Goal: Find specific page/section: Find specific page/section

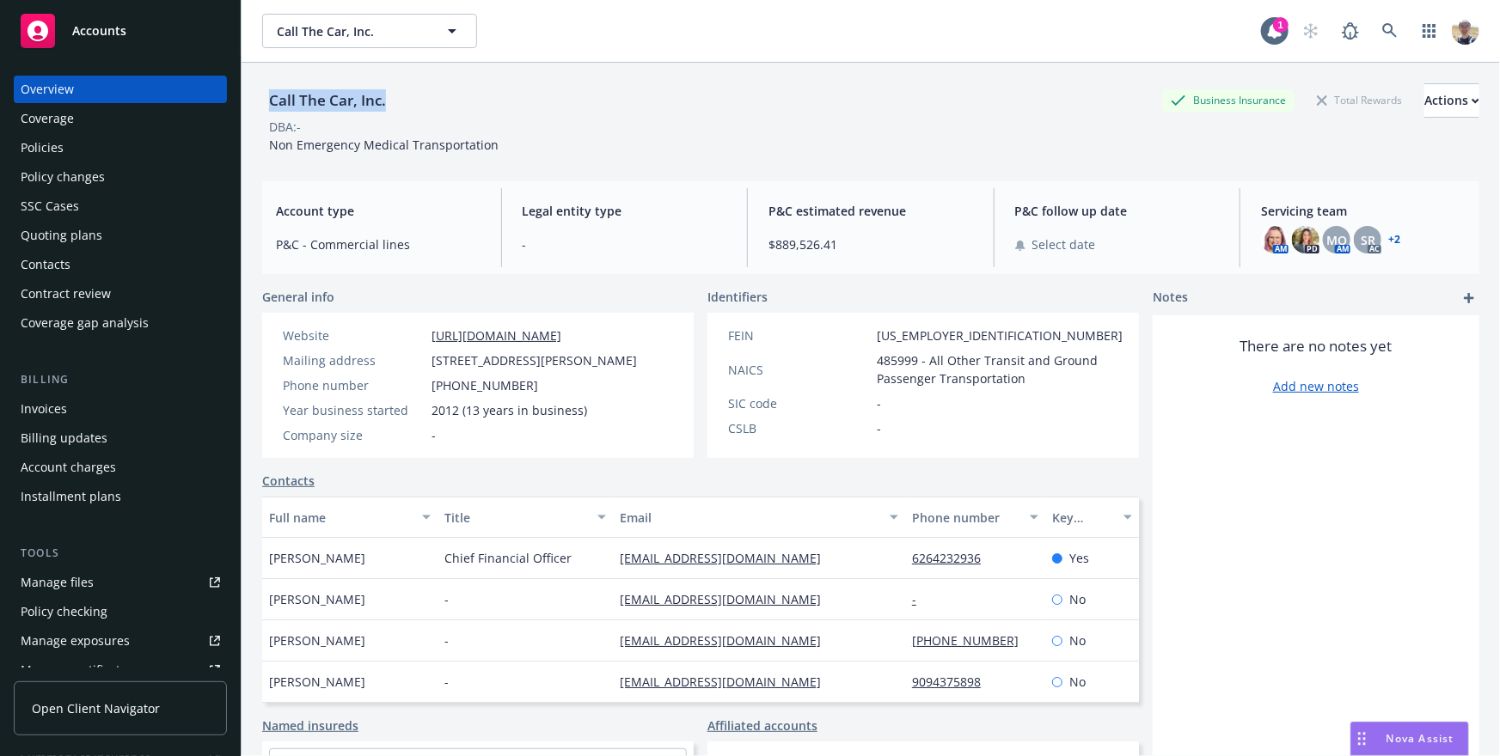
drag, startPoint x: 854, startPoint y: 101, endPoint x: 744, endPoint y: 74, distance: 113.4
click at [744, 74] on div "Call The Car, Inc. Business Insurance Total Rewards Actions DBA: - Non Emergenc…" at bounding box center [870, 115] width 1217 height 105
click at [716, 64] on div "Call The Car, Inc. Business Insurance Total Rewards Actions DBA: - Non Emergenc…" at bounding box center [870, 115] width 1217 height 105
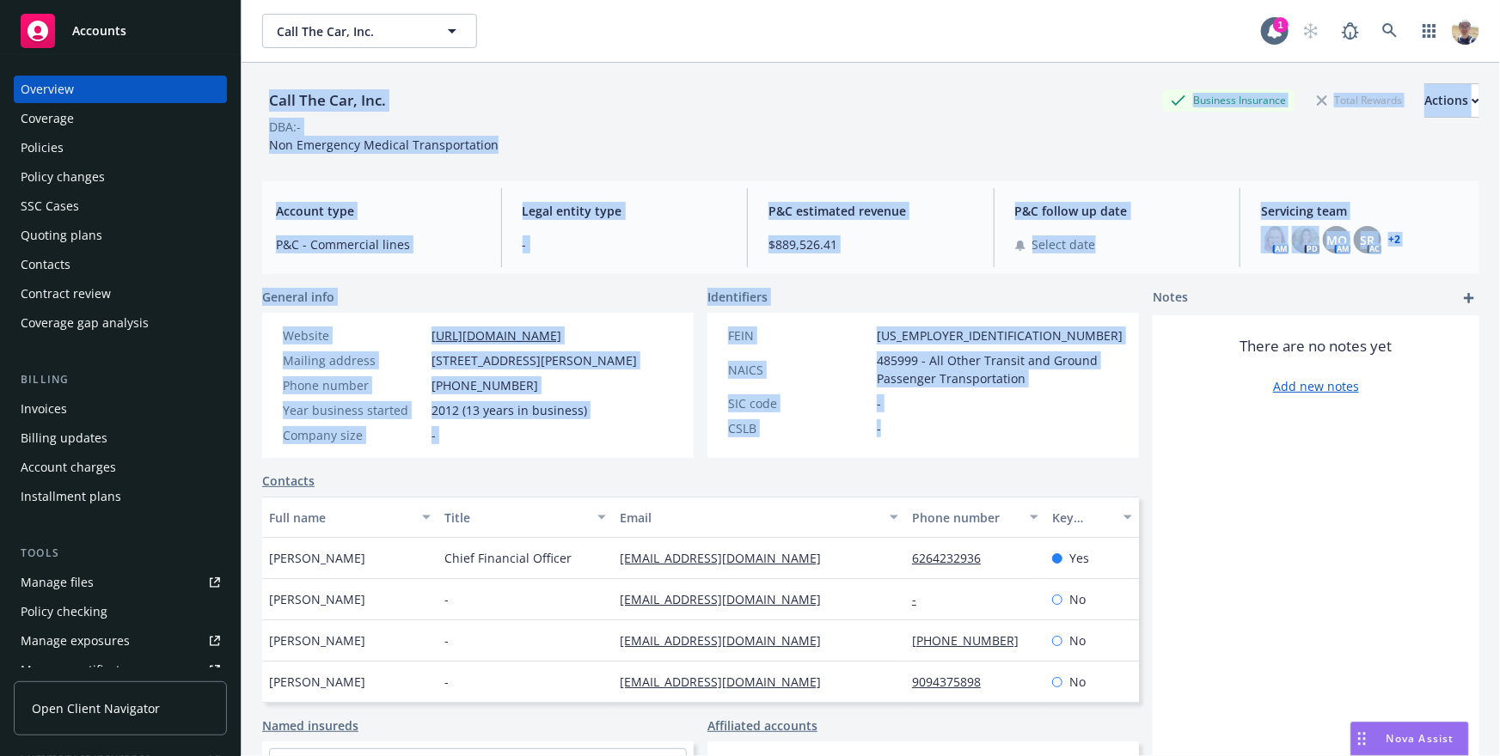
drag, startPoint x: 717, startPoint y: 64, endPoint x: 896, endPoint y: 455, distance: 430.1
click at [896, 455] on div "Call The Car, Inc. Business Insurance Total Rewards Actions DBA: - Non Emergenc…" at bounding box center [870, 431] width 1217 height 736
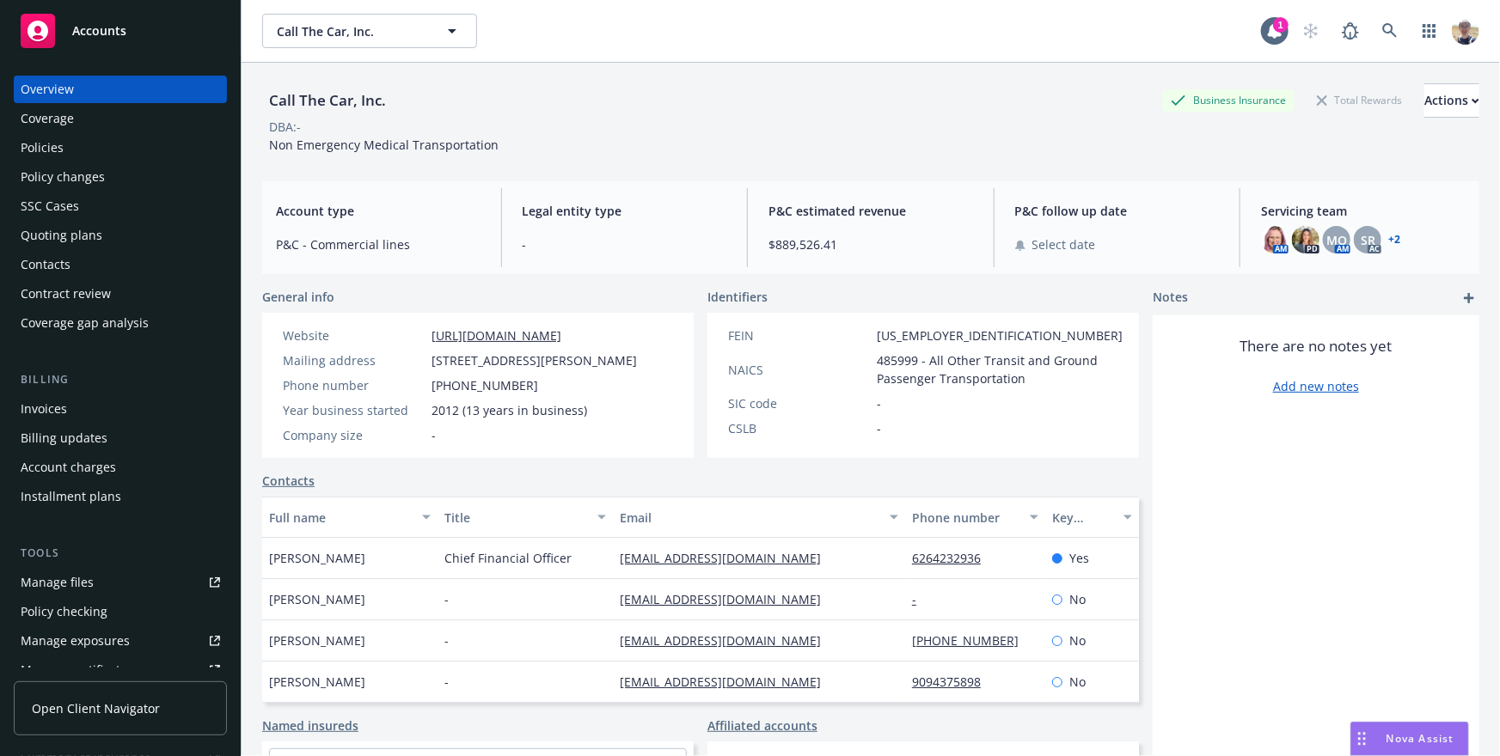
click at [1215, 585] on div "There are no notes yet Add new notes" at bounding box center [1316, 607] width 327 height 584
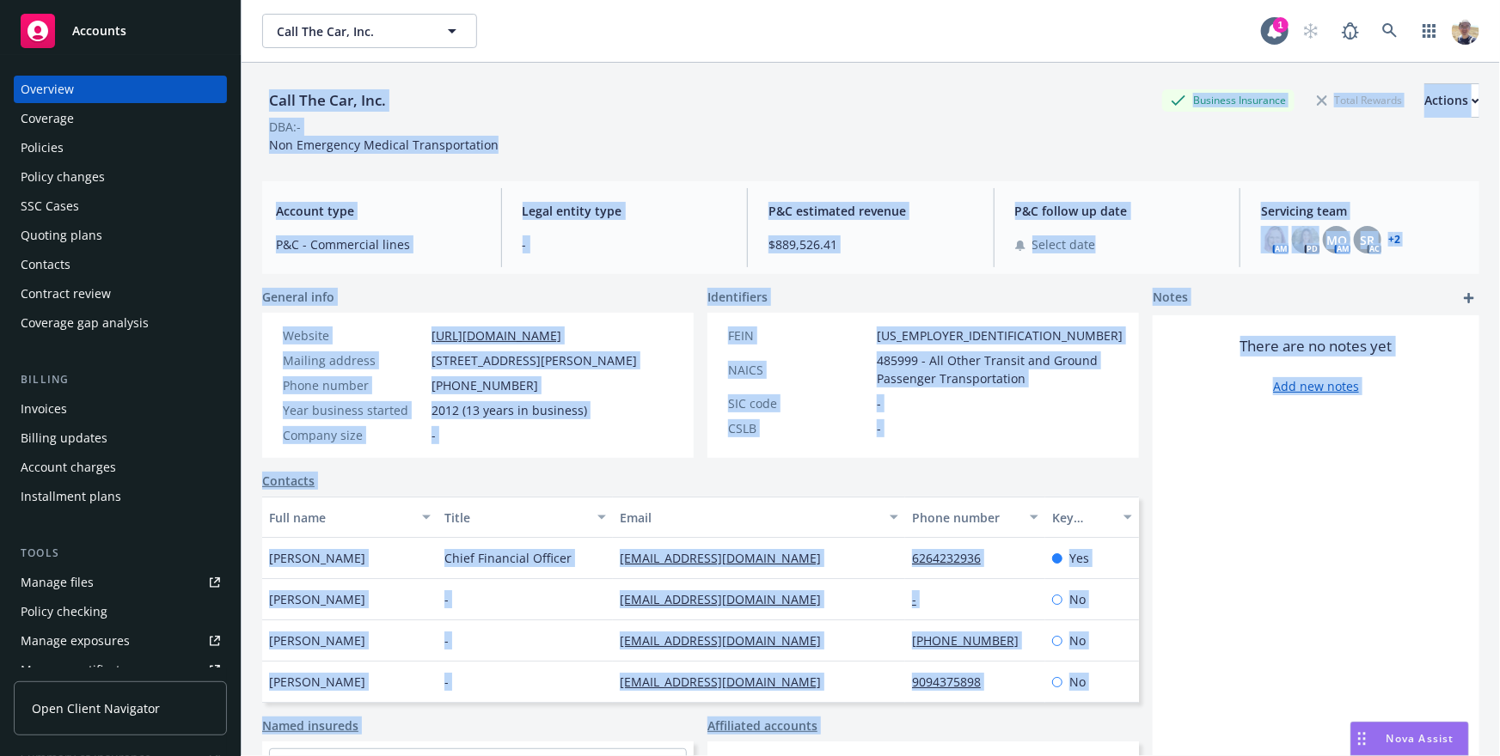
drag, startPoint x: 1215, startPoint y: 585, endPoint x: 531, endPoint y: 66, distance: 858.3
click at [531, 66] on div "Call The Car, Inc. Business Insurance Total Rewards Actions DBA: - Non Emergenc…" at bounding box center [870, 431] width 1217 height 736
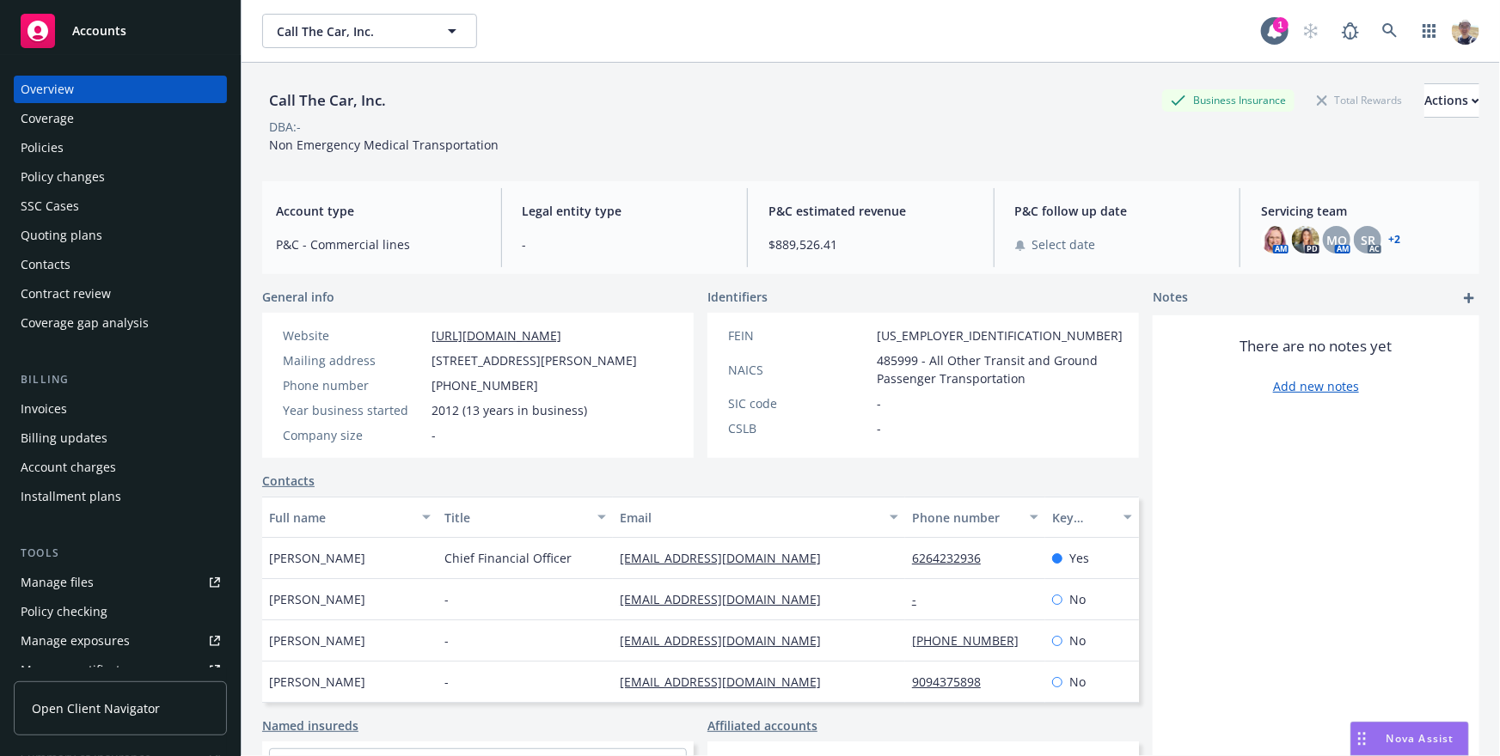
click at [688, 161] on div "Call The Car, Inc. Business Insurance Total Rewards Actions DBA: - Non Emergenc…" at bounding box center [870, 115] width 1217 height 105
